Goal: Find specific page/section: Find specific page/section

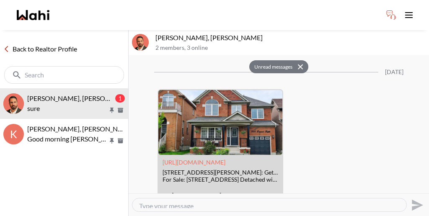
scroll to position [1122, 0]
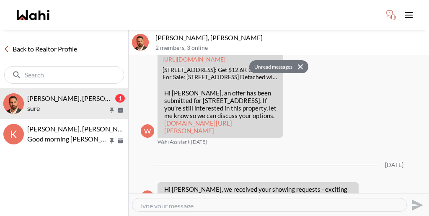
click at [238, 202] on textarea "Type your message" at bounding box center [269, 205] width 261 height 6
type textarea "thank you kindly"
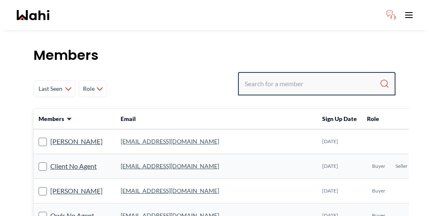
click at [318, 76] on input "Search input" at bounding box center [312, 83] width 135 height 15
paste input "[PERSON_NAME]"
type input "[PERSON_NAME]"
